Goal: Task Accomplishment & Management: Manage account settings

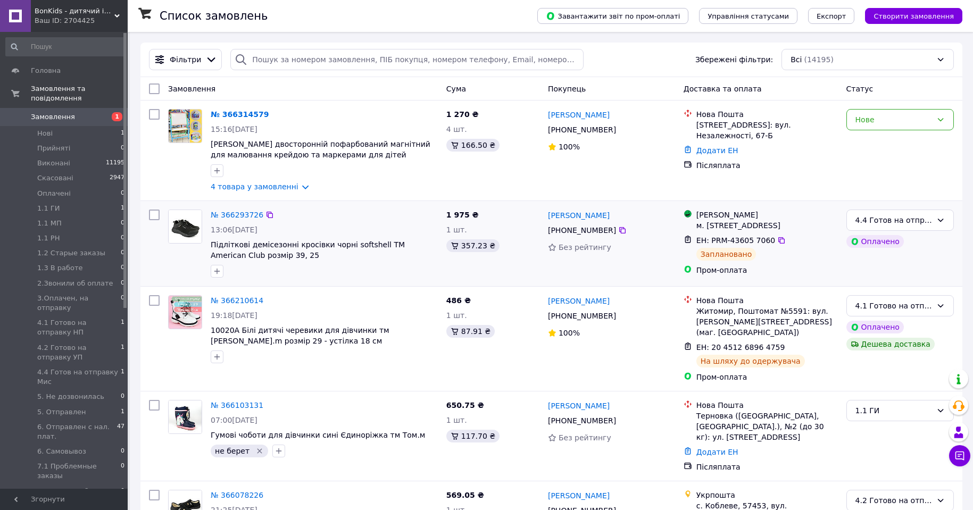
click at [153, 216] on input "checkbox" at bounding box center [154, 215] width 11 height 11
checkbox input "true"
click at [154, 306] on input "checkbox" at bounding box center [154, 300] width 11 height 11
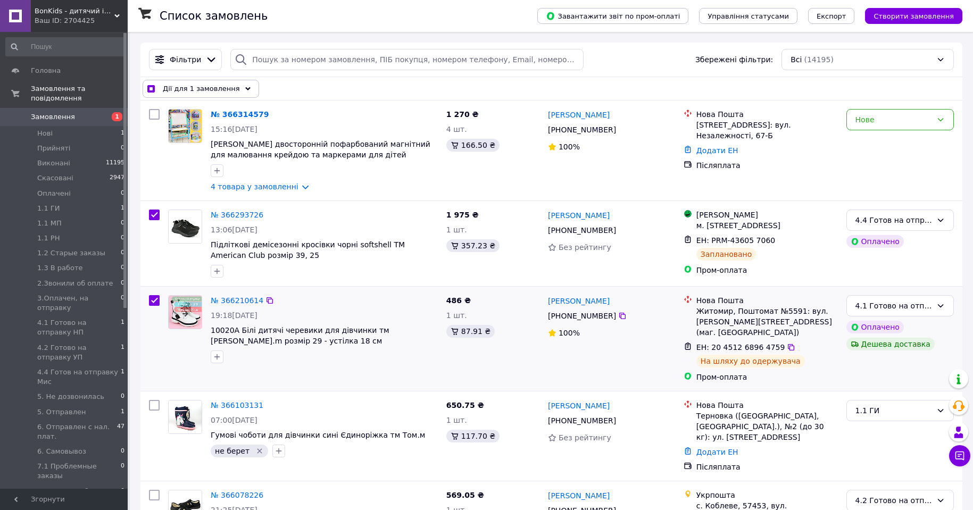
checkbox input "true"
click at [197, 85] on span "Дії для 2 замовлень" at bounding box center [199, 89] width 72 height 11
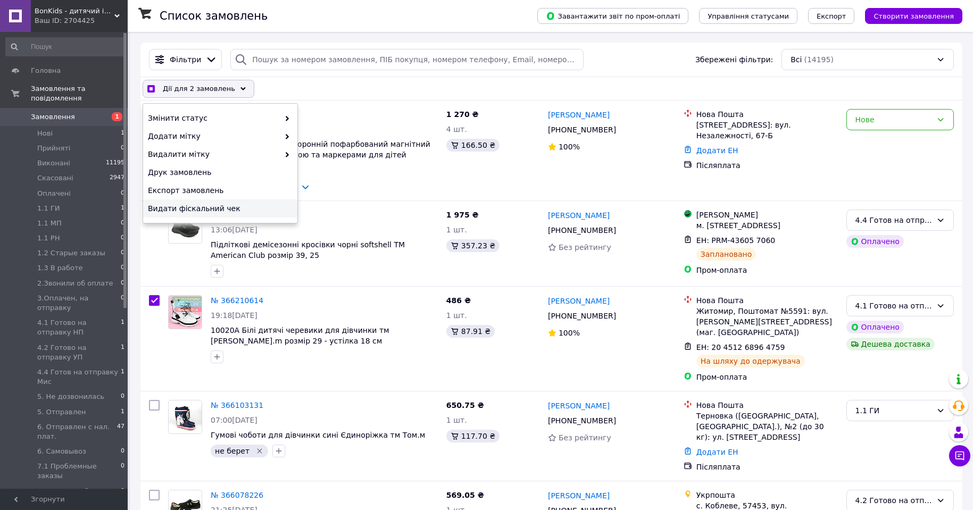
click at [217, 212] on span "Видати фіскальний чек" at bounding box center [219, 208] width 142 height 11
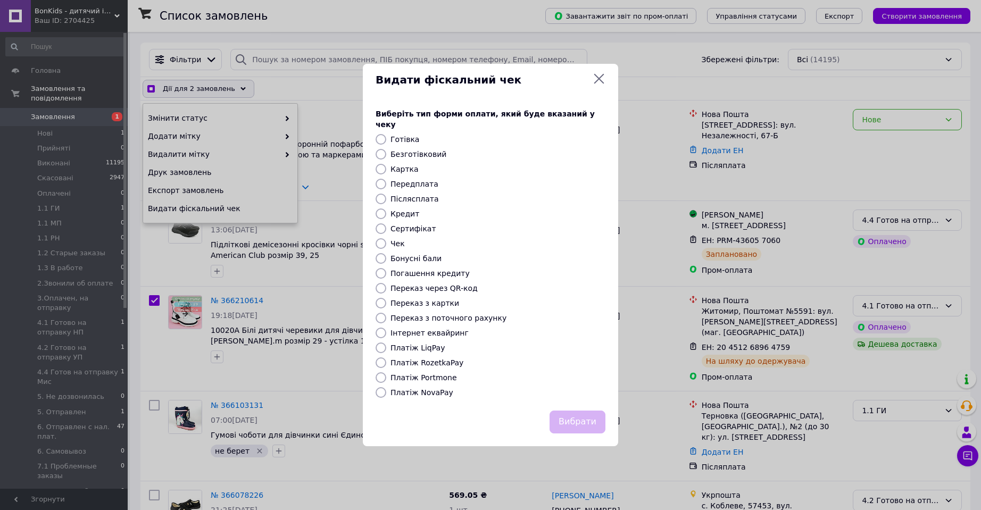
checkbox input "true"
drag, startPoint x: 431, startPoint y: 357, endPoint x: 539, endPoint y: 383, distance: 111.6
click at [431, 359] on label "Платіж RozetkaPay" at bounding box center [426, 363] width 73 height 9
click at [386, 357] on input "Платіж RozetkaPay" at bounding box center [381, 362] width 11 height 11
radio input "true"
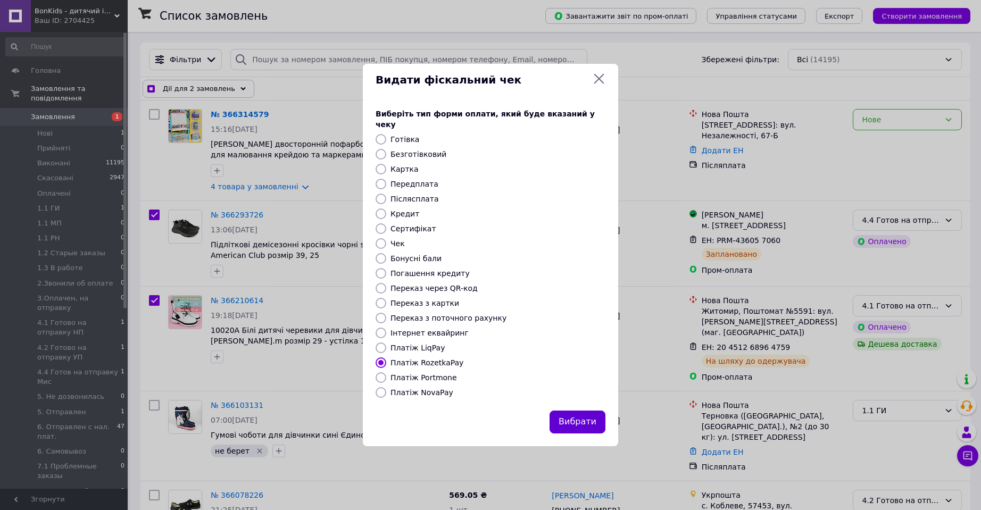
click at [574, 416] on button "Вибрати" at bounding box center [577, 422] width 56 height 23
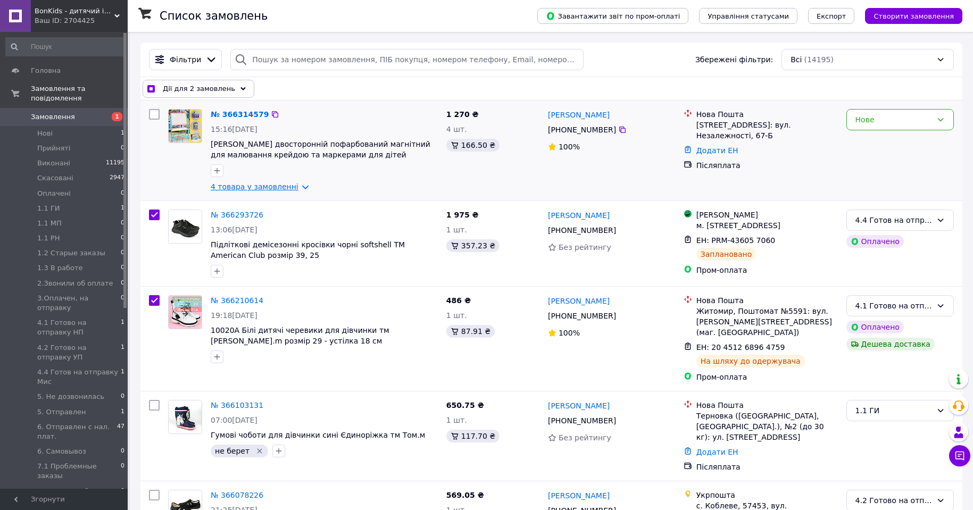
click at [290, 187] on link "4 товара у замовленні" at bounding box center [255, 186] width 88 height 9
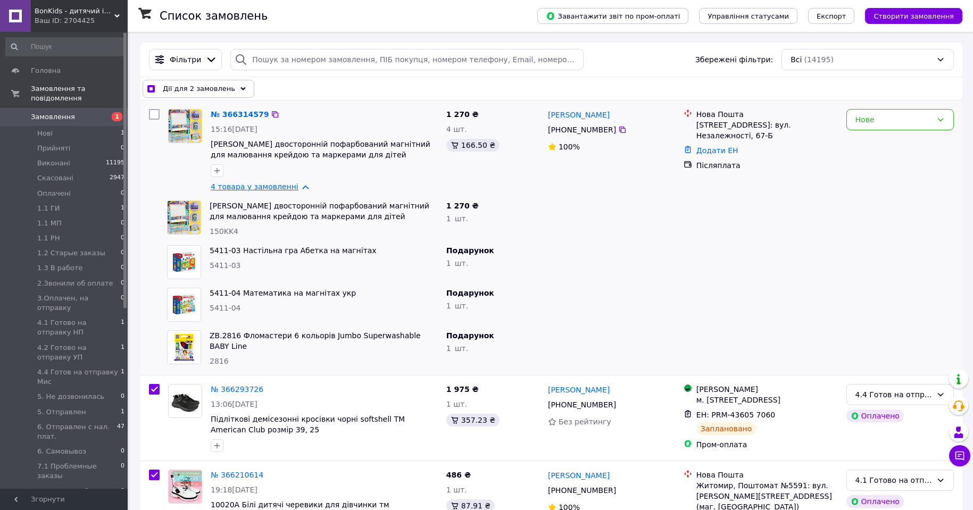
click at [290, 186] on link "4 товара у замовленні" at bounding box center [255, 186] width 88 height 9
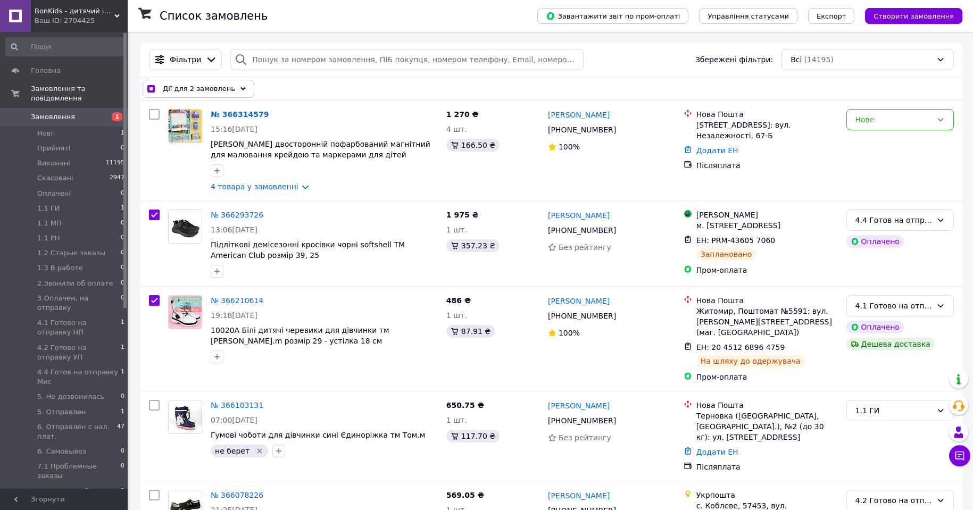
click at [240, 88] on icon at bounding box center [242, 88] width 5 height 5
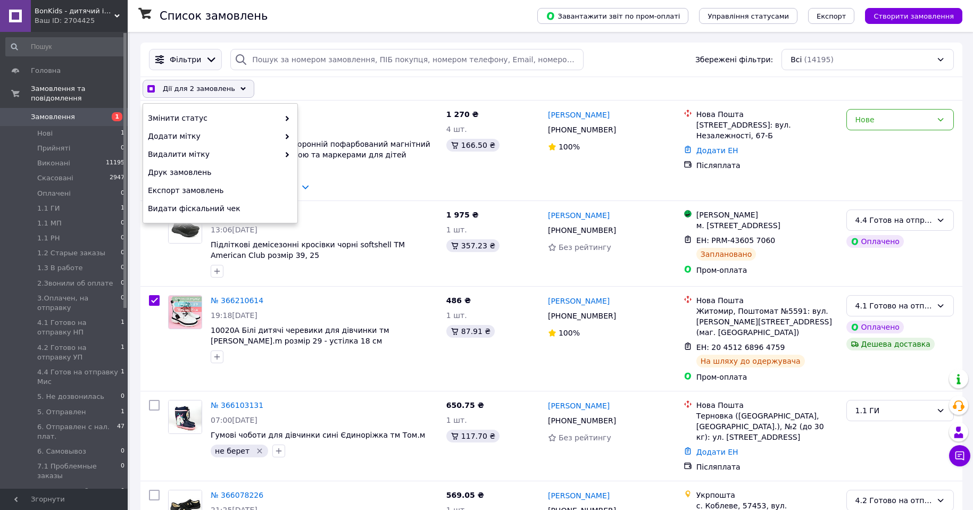
click at [206, 60] on icon at bounding box center [211, 60] width 12 height 12
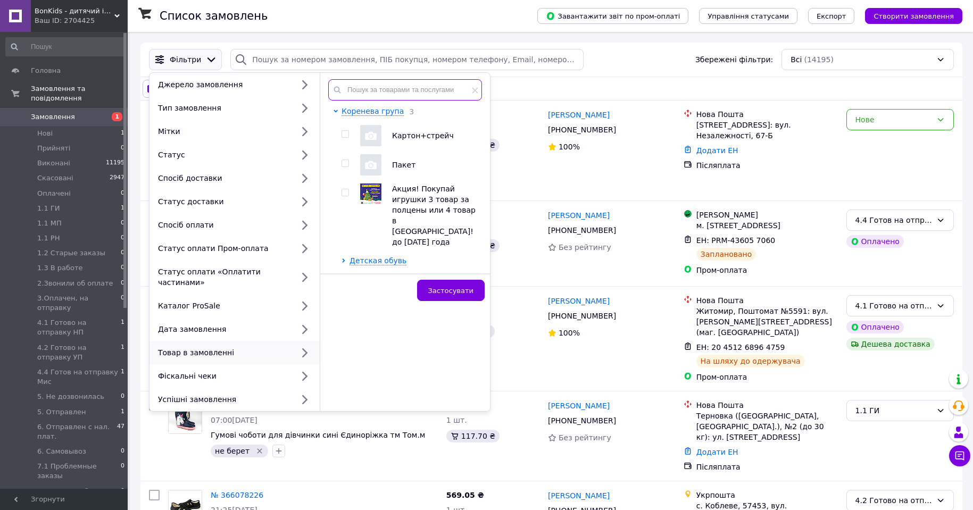
click at [377, 95] on input "text" at bounding box center [405, 89] width 154 height 21
checkbox input "true"
paste input "kmwm-1-5"
type input "kmwm-1-5"
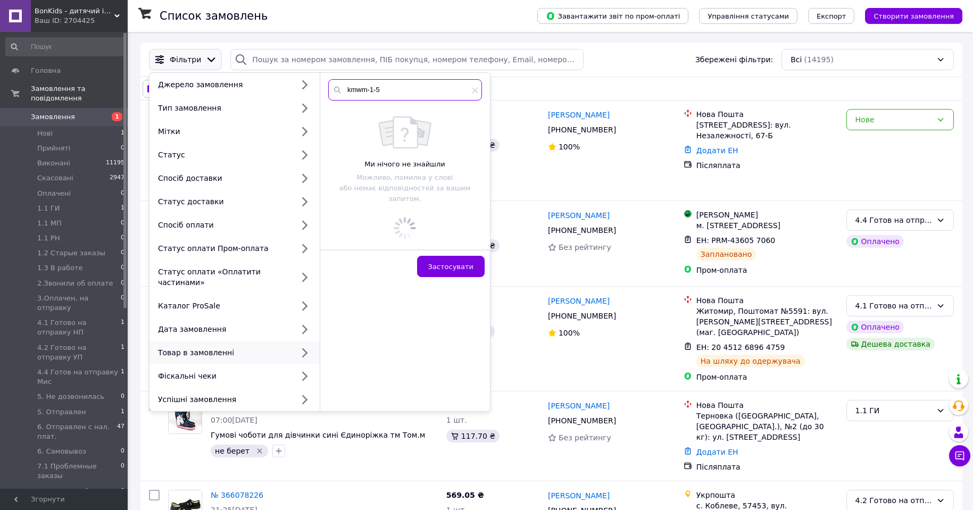
checkbox input "true"
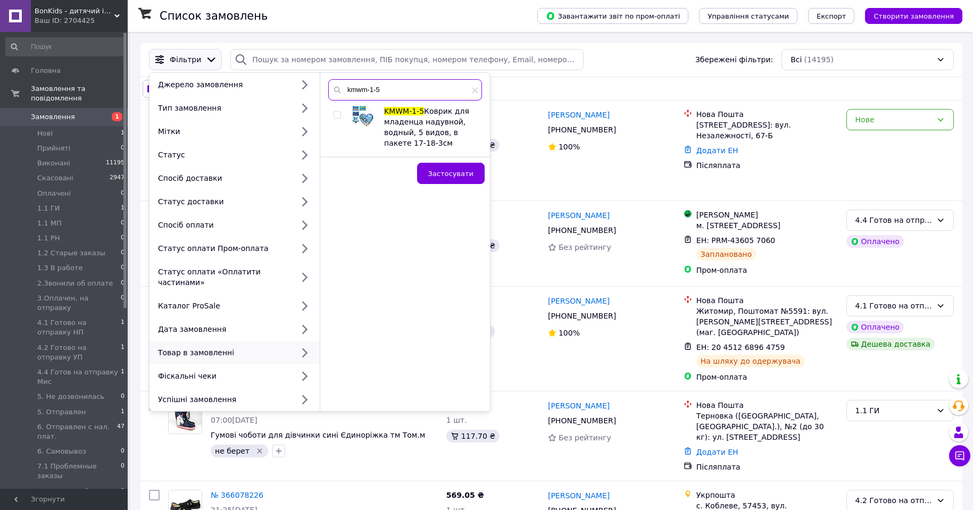
type input "kmwm-1-5"
click at [337, 117] on input "checkbox" at bounding box center [337, 115] width 7 height 7
checkbox input "true"
click at [460, 171] on span "Застосувати" at bounding box center [450, 174] width 45 height 8
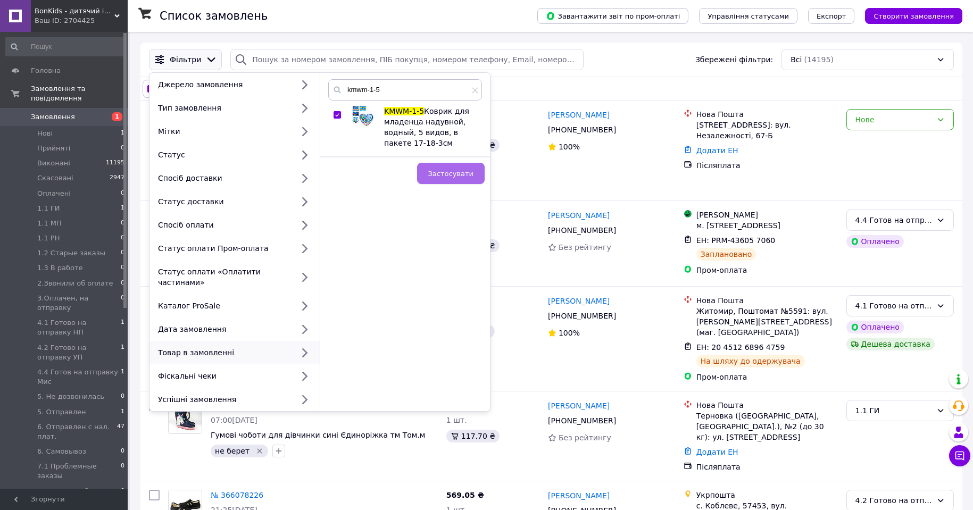
checkbox input "false"
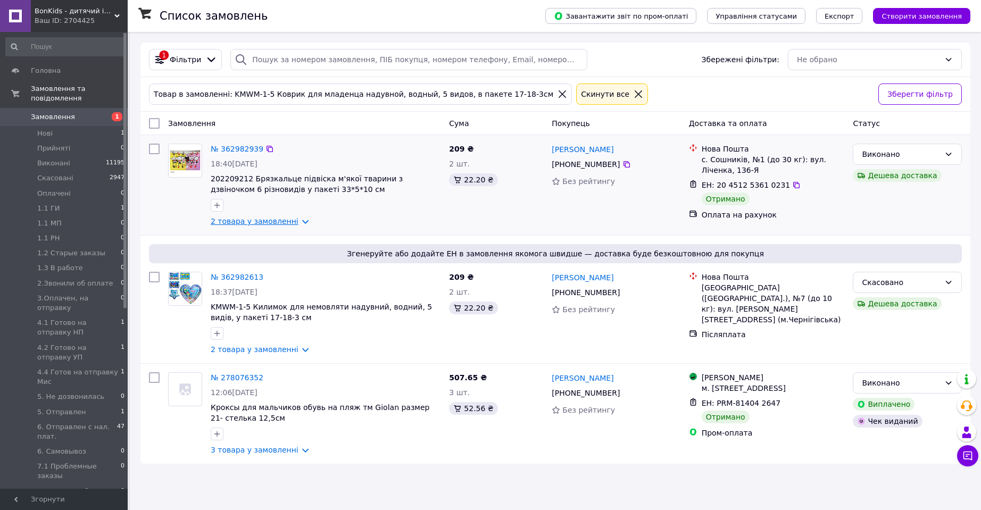
click at [289, 224] on link "2 товара у замовленні" at bounding box center [255, 221] width 88 height 9
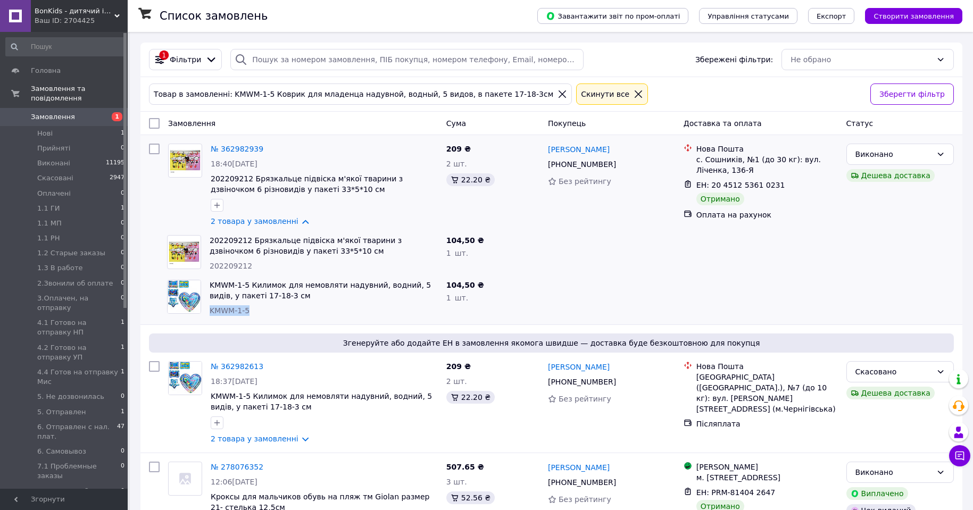
drag, startPoint x: 253, startPoint y: 310, endPoint x: 209, endPoint y: 310, distance: 43.6
click at [209, 310] on div "KMWM-1-5 Килимок для немовляти надувний, водний, 5 видів, у пакеті 17-18-3 см K…" at bounding box center [323, 298] width 237 height 45
copy span "KMWM-1-5"
click at [64, 201] on li "1.1 ГИ 1" at bounding box center [65, 208] width 131 height 15
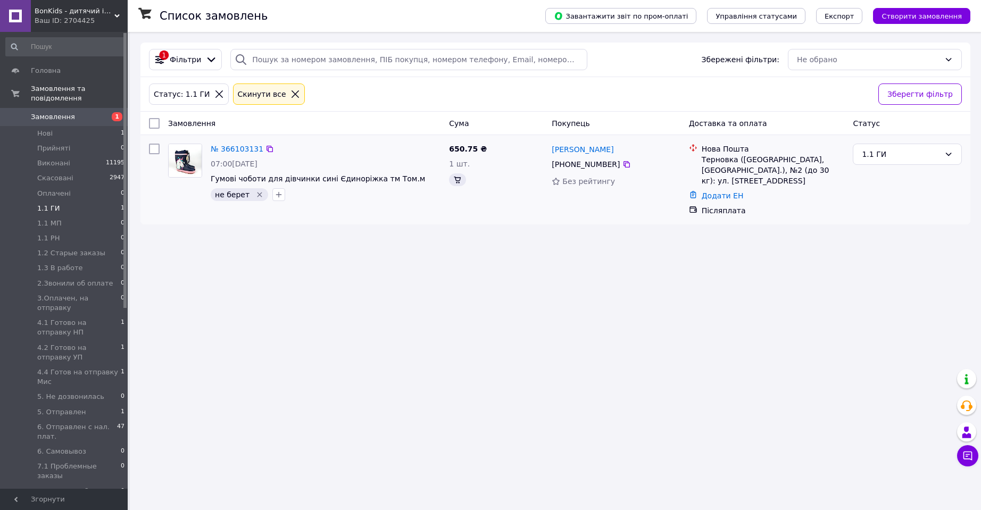
click at [248, 154] on div "№ 366103131" at bounding box center [237, 149] width 55 height 13
click at [242, 149] on link "№ 366103131" at bounding box center [237, 149] width 53 height 9
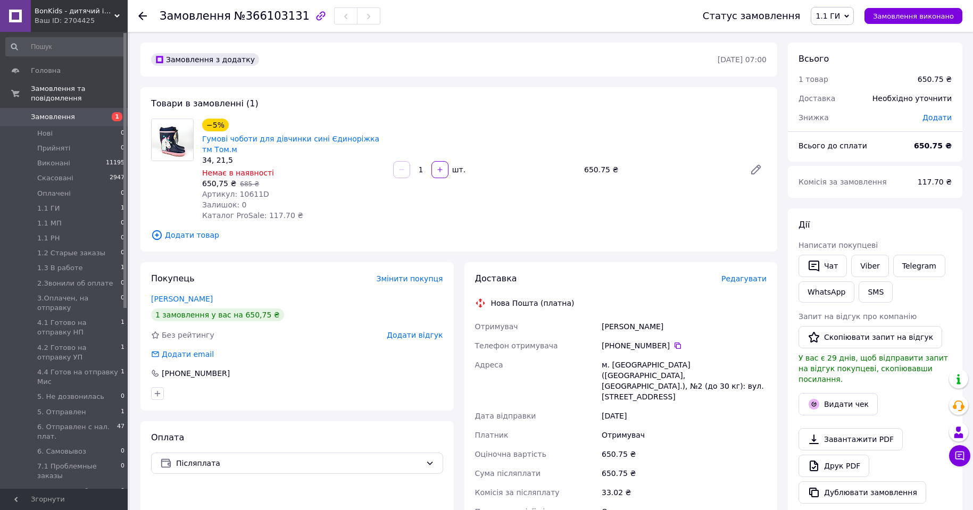
click at [415, 336] on span "Додати відгук" at bounding box center [415, 335] width 56 height 9
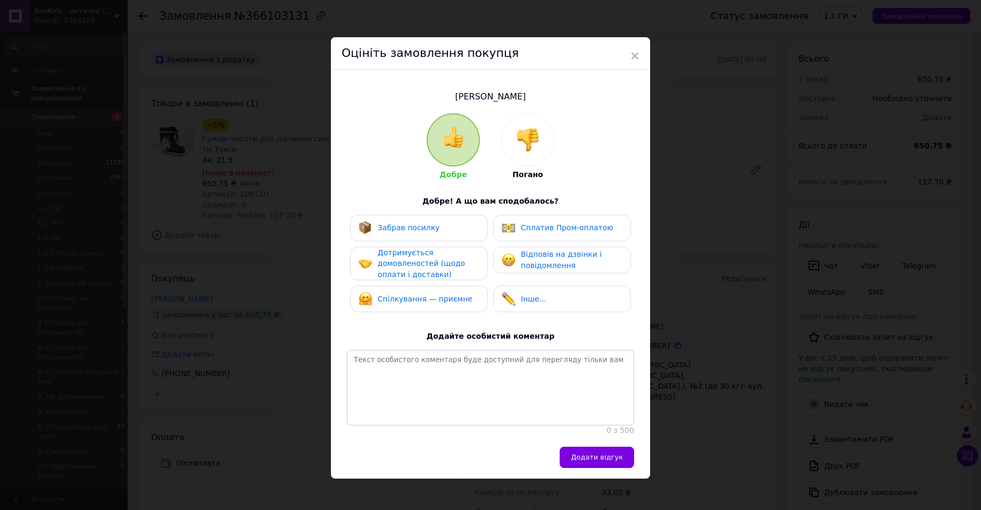
click at [528, 144] on img at bounding box center [527, 139] width 23 height 23
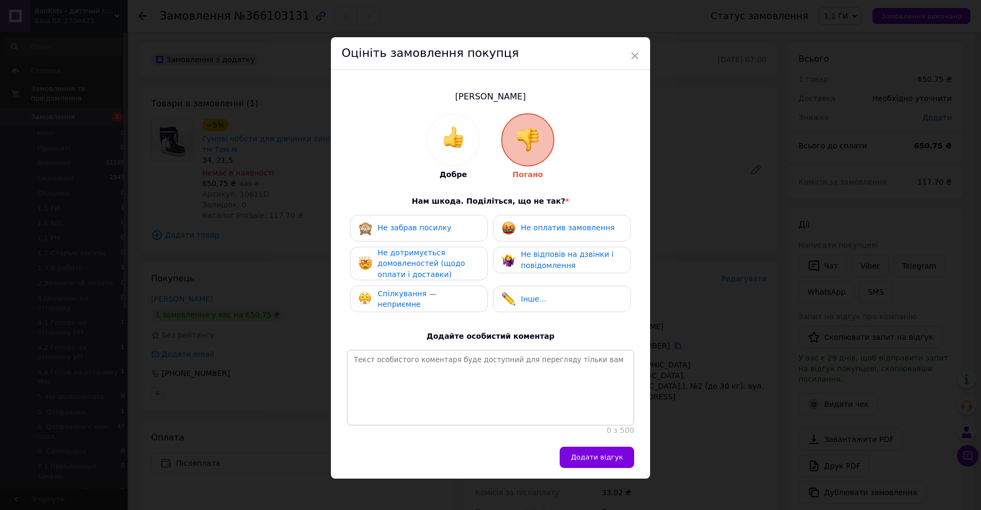
click at [558, 227] on span "Не оплатив замовлення" at bounding box center [568, 227] width 94 height 9
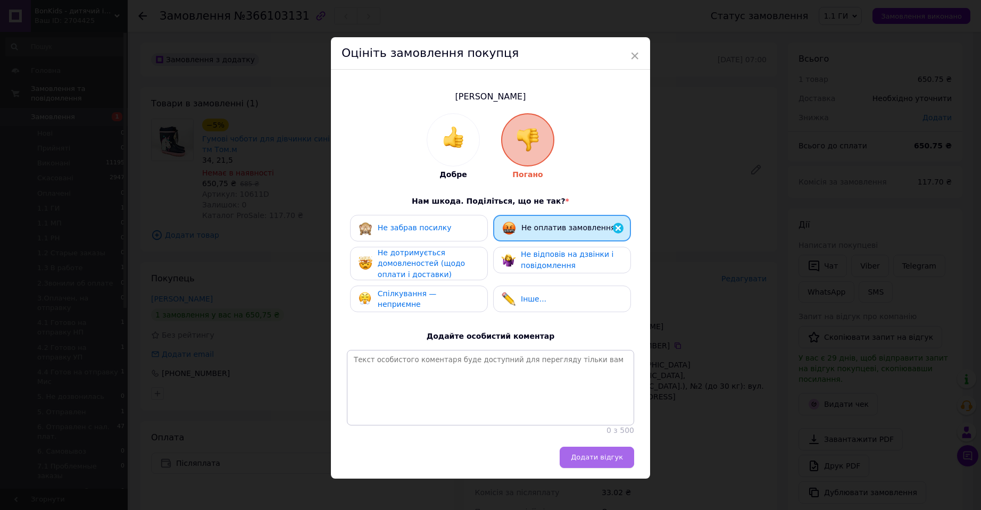
click at [597, 468] on button "Додати відгук" at bounding box center [597, 457] width 74 height 21
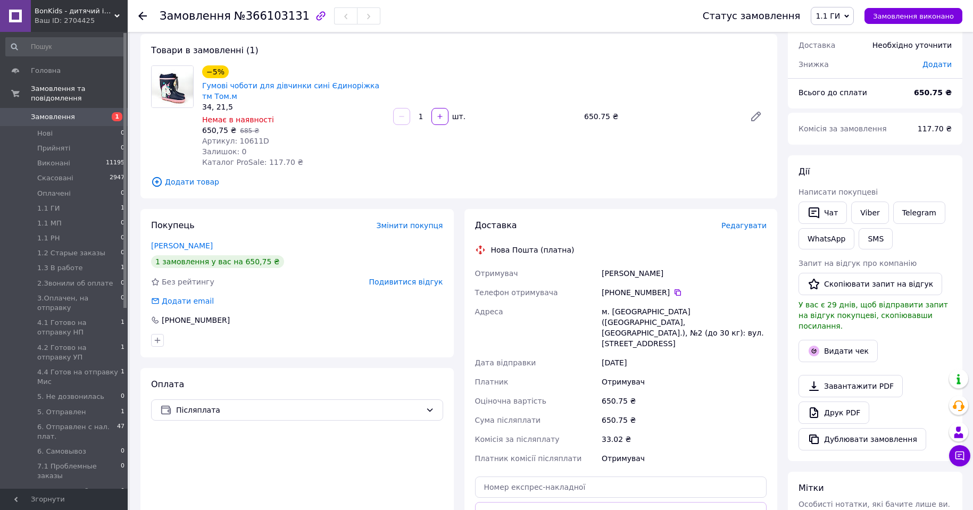
scroll to position [106, 0]
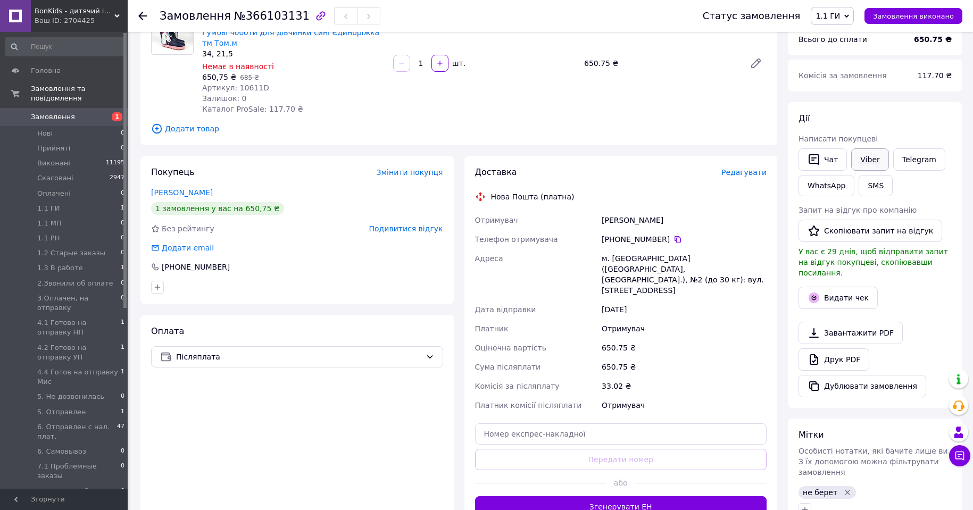
click at [880, 159] on link "Viber" at bounding box center [869, 159] width 37 height 22
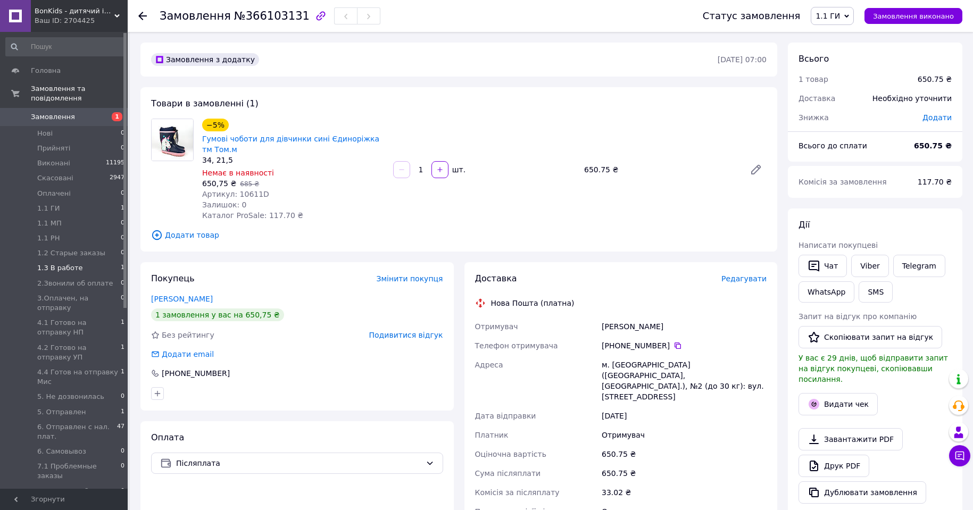
click at [61, 263] on span "1.3 В работе" at bounding box center [60, 268] width 46 height 10
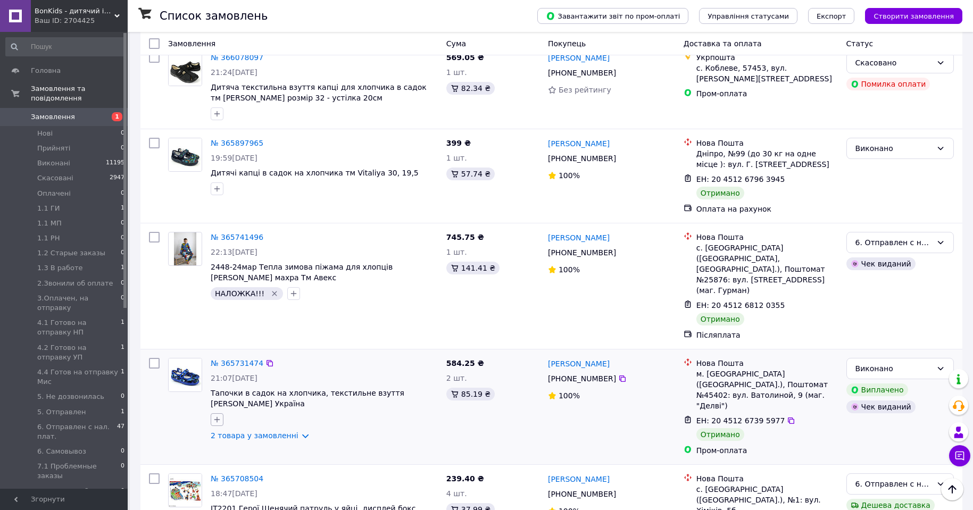
scroll to position [585, 0]
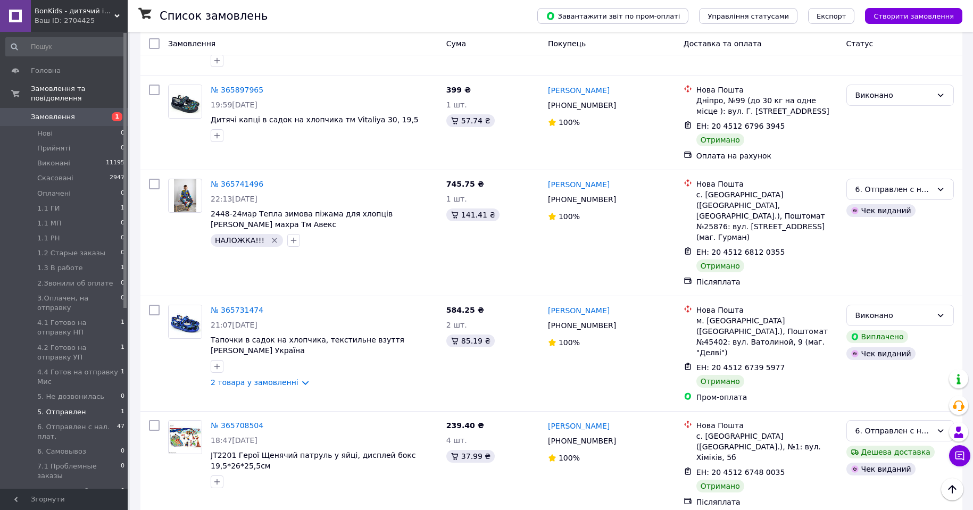
click at [74, 407] on span "5. Отправлен" at bounding box center [61, 412] width 49 height 10
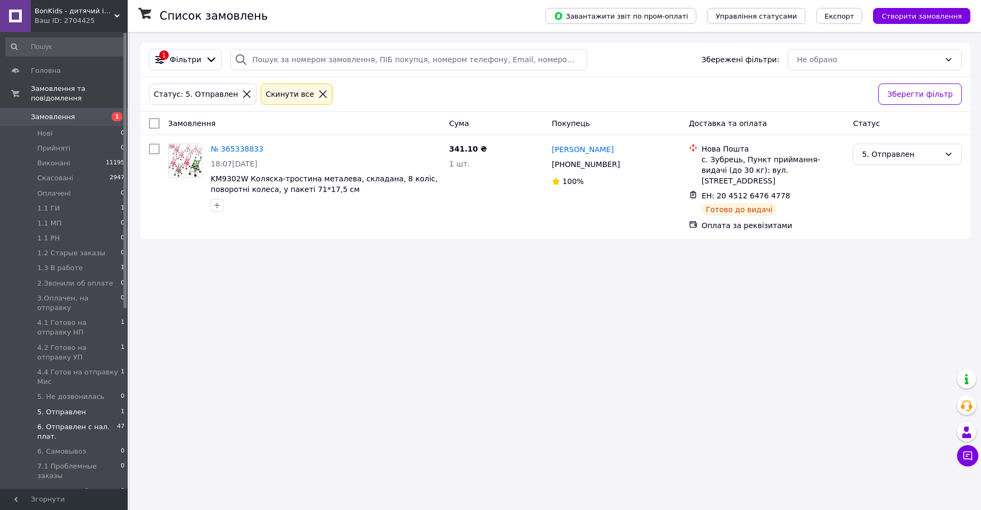
click at [98, 422] on span "6. Отправлен с нал. плат." at bounding box center [77, 431] width 80 height 19
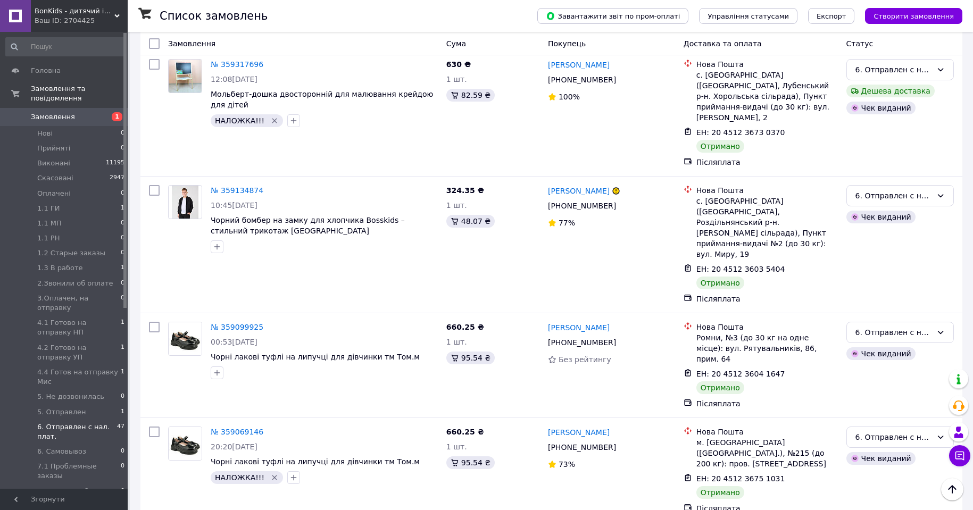
scroll to position [1808, 0]
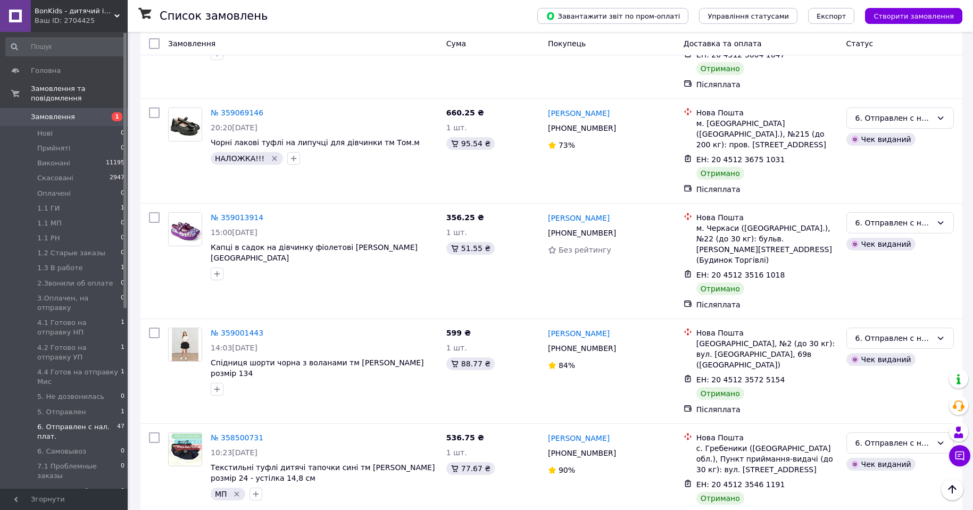
click at [64, 13] on span "BonKids - дитячий інтернет-магазин" at bounding box center [75, 11] width 80 height 10
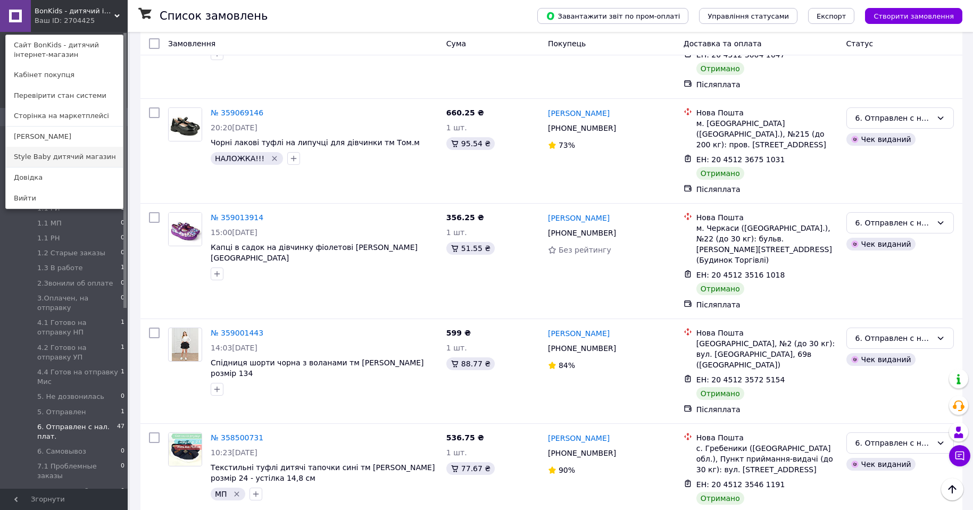
drag, startPoint x: 65, startPoint y: 156, endPoint x: 44, endPoint y: 49, distance: 109.0
click at [66, 156] on link "Style Baby дитячий магазин" at bounding box center [64, 157] width 117 height 20
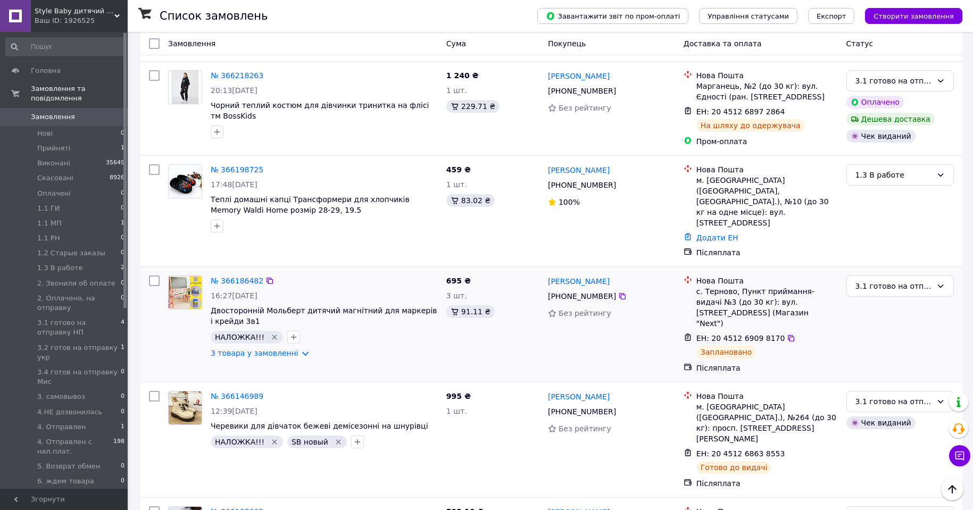
scroll to position [426, 0]
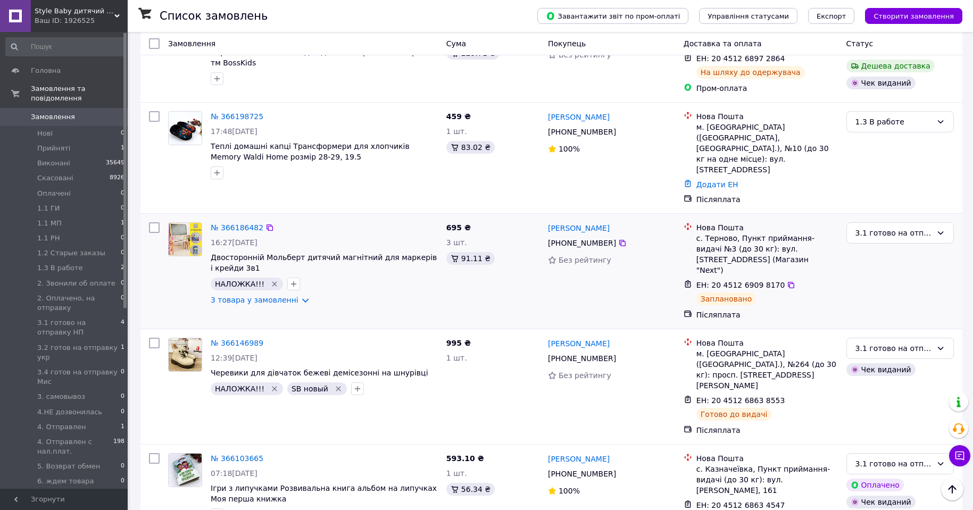
click at [155, 222] on input "checkbox" at bounding box center [154, 227] width 11 height 11
checkbox input "true"
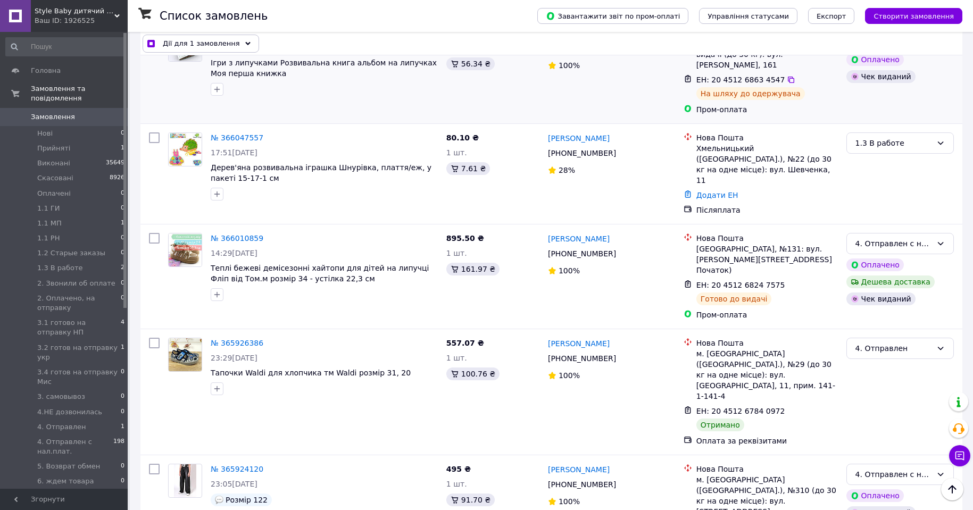
scroll to position [957, 0]
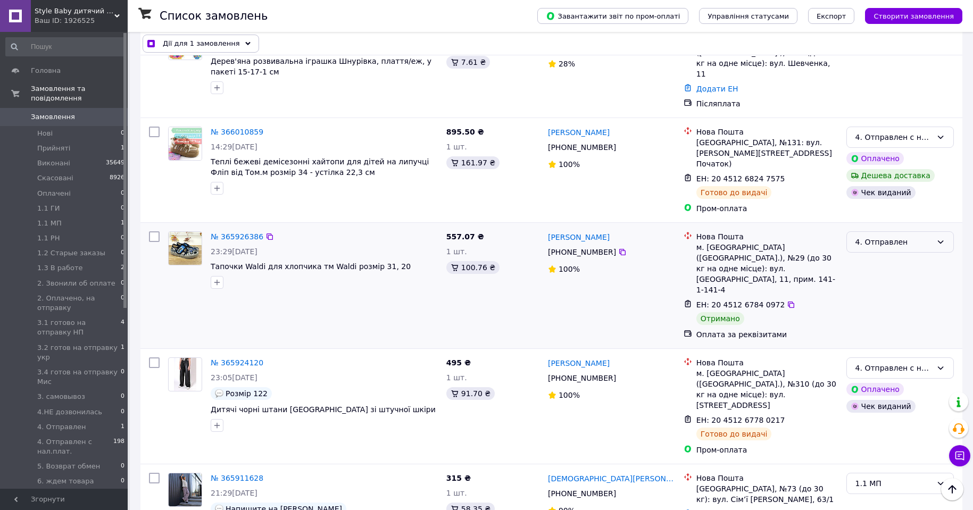
click at [882, 236] on div "4. Отправлен" at bounding box center [893, 242] width 77 height 12
checkbox input "true"
click at [868, 191] on li "Виконано" at bounding box center [900, 190] width 106 height 19
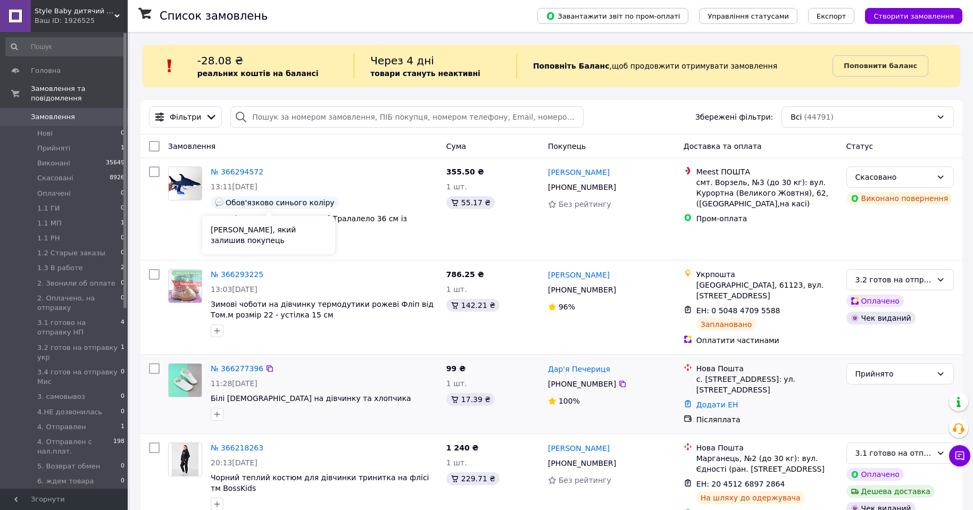
scroll to position [213, 0]
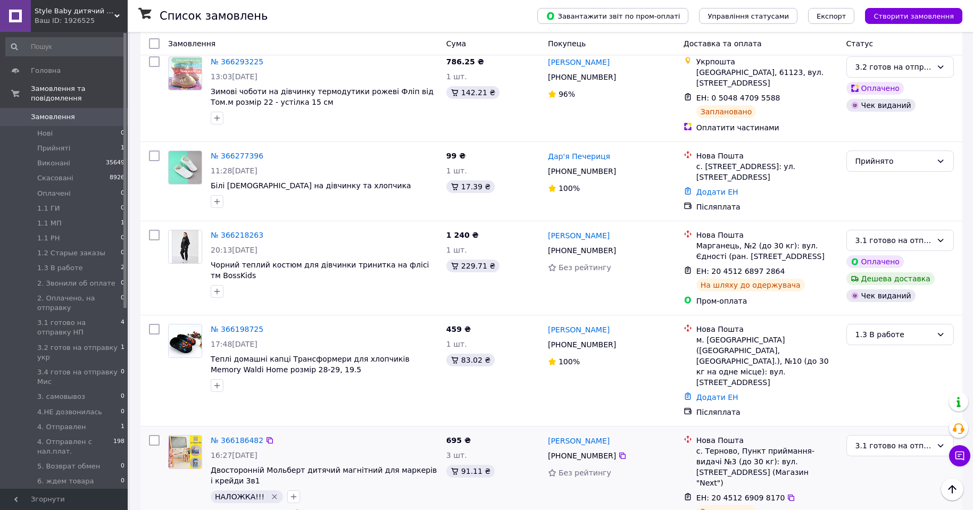
click at [156, 435] on input "checkbox" at bounding box center [154, 440] width 11 height 11
checkbox input "true"
click at [188, 42] on span "Дії для 1 замовлення" at bounding box center [201, 43] width 77 height 11
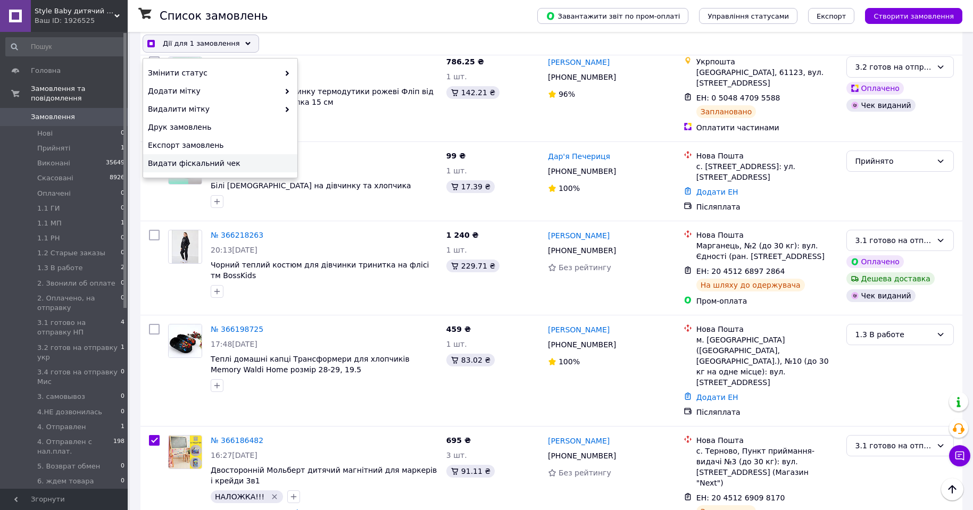
click at [203, 161] on span "Видати фіскальний чек" at bounding box center [219, 163] width 142 height 11
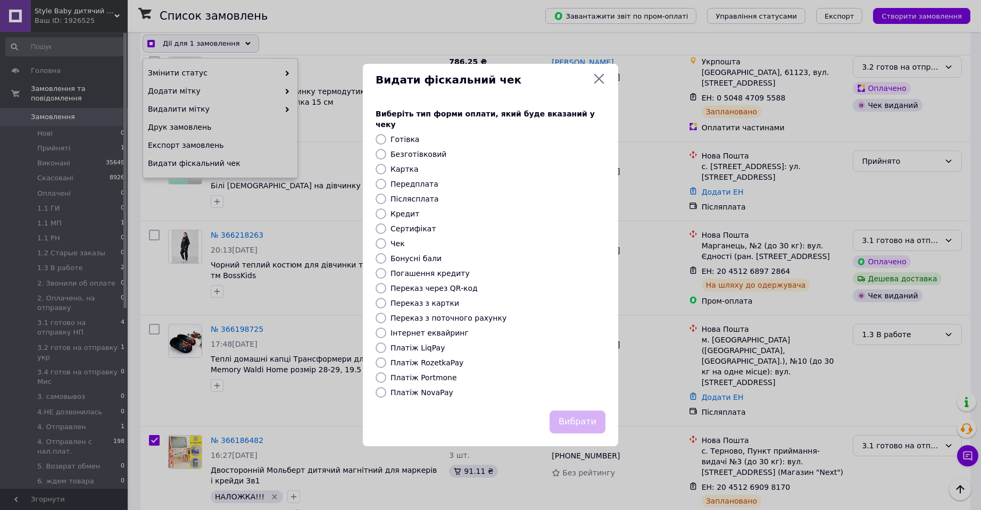
checkbox input "true"
click at [430, 389] on label "Платіж NovaPay" at bounding box center [421, 392] width 63 height 9
click at [386, 389] on input "Платіж NovaPay" at bounding box center [381, 392] width 11 height 11
radio input "true"
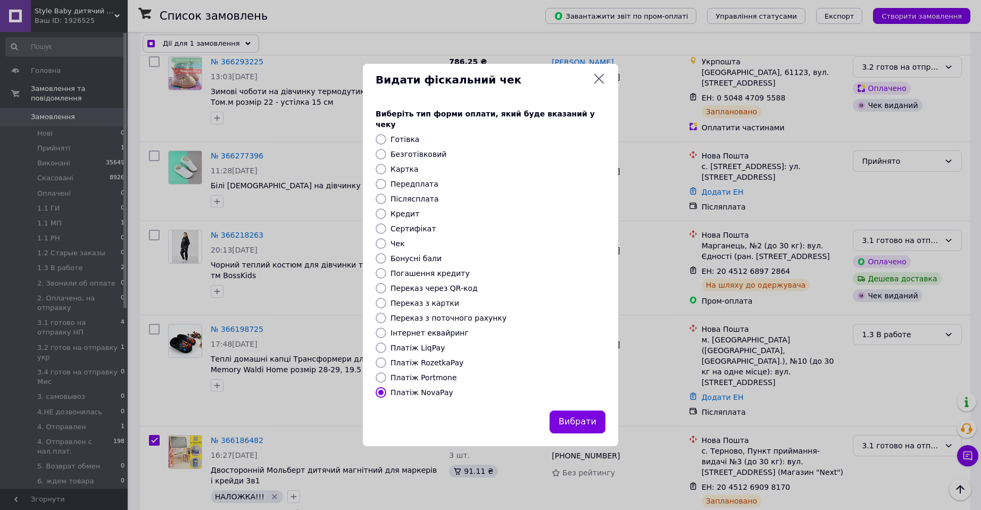
click at [589, 418] on button "Вибрати" at bounding box center [577, 422] width 56 height 23
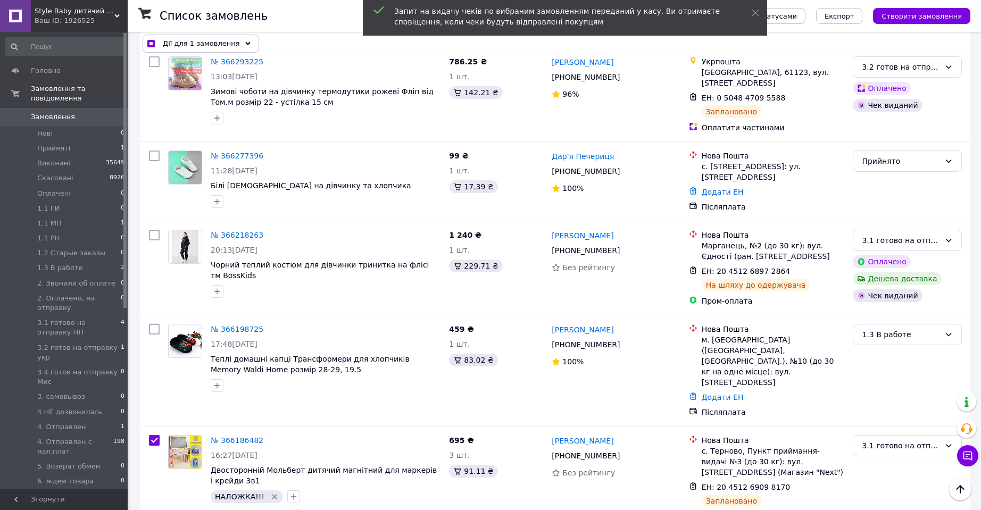
checkbox input "true"
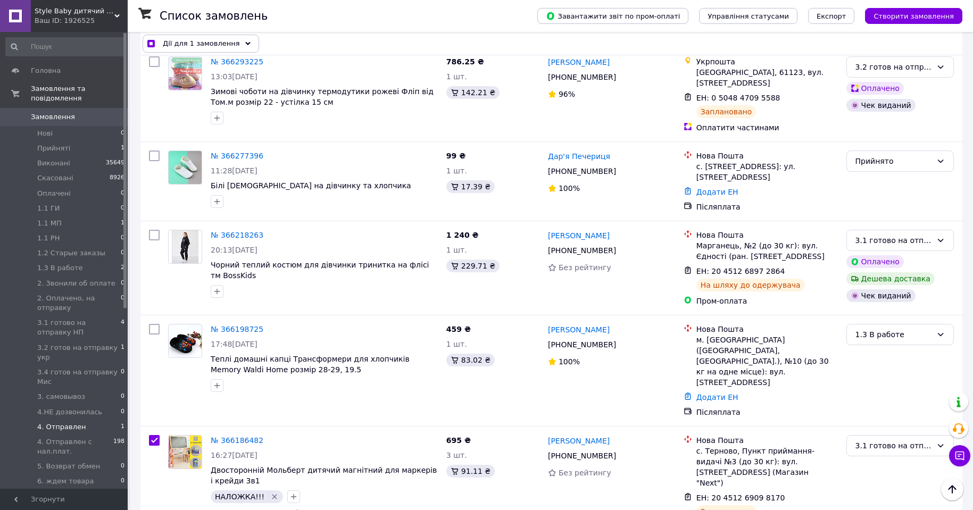
click at [87, 420] on li "4. Отправлен 1" at bounding box center [65, 427] width 131 height 15
checkbox input "false"
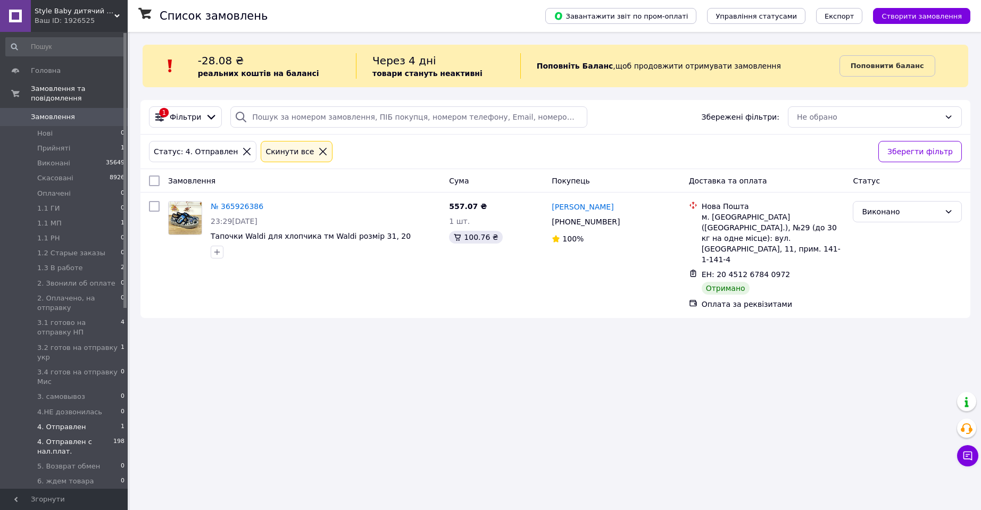
click at [81, 437] on span "4. Отправлен с нал.плат." at bounding box center [75, 446] width 76 height 19
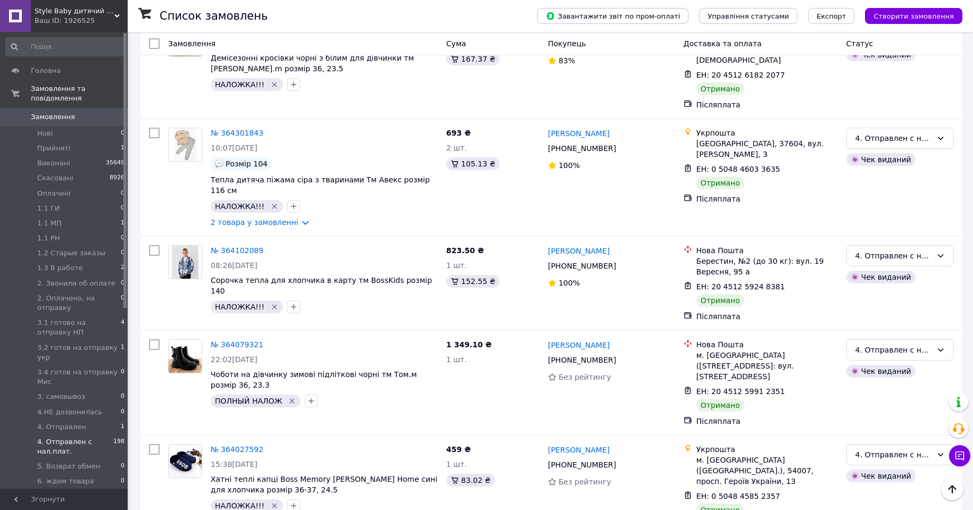
scroll to position [2606, 0]
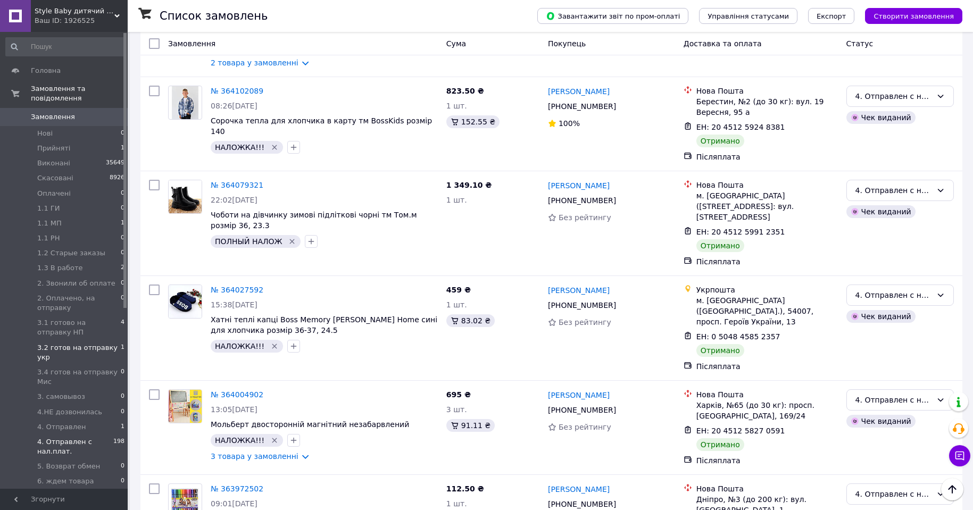
click at [95, 343] on span "3.2 готов на отправку укр" at bounding box center [79, 352] width 84 height 19
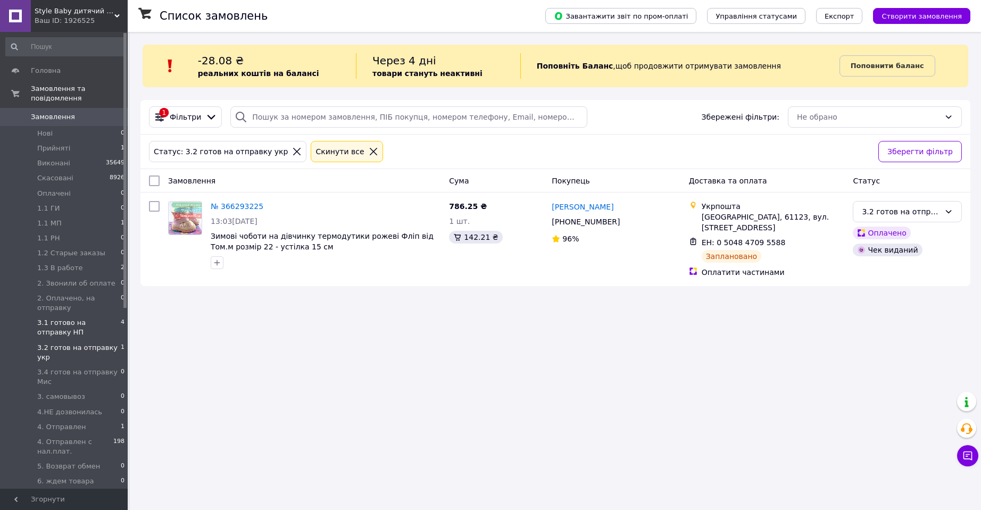
click at [94, 318] on span "3.1 готово на отправку НП" at bounding box center [79, 327] width 84 height 19
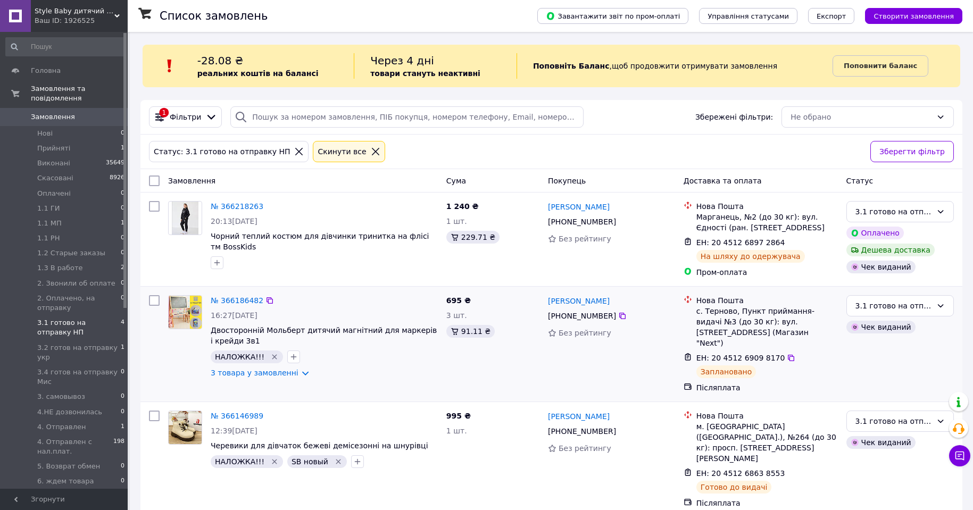
scroll to position [80, 0]
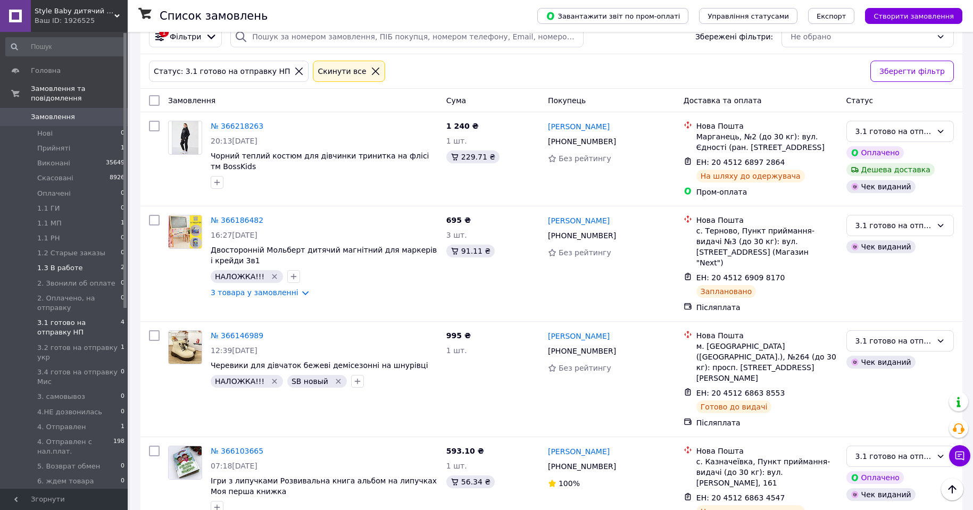
click at [76, 261] on li "1.3 В работе 2" at bounding box center [65, 268] width 131 height 15
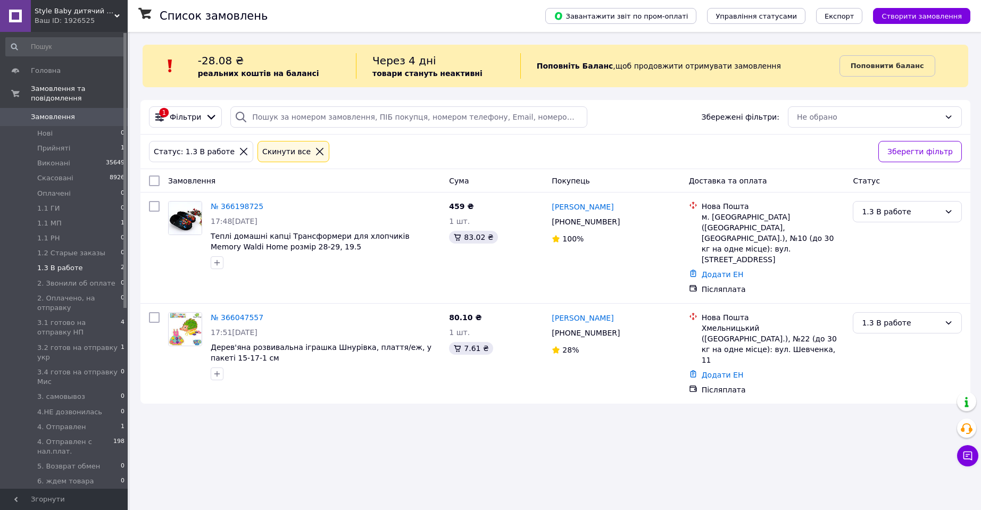
click at [316, 153] on icon at bounding box center [319, 151] width 7 height 7
